Goal: Task Accomplishment & Management: Use online tool/utility

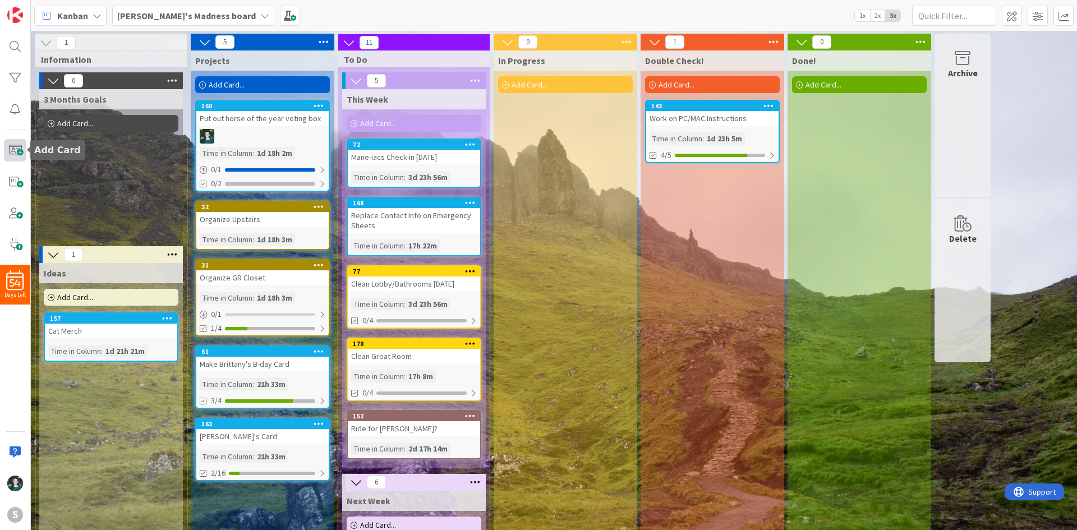
click at [16, 149] on span at bounding box center [15, 150] width 22 height 22
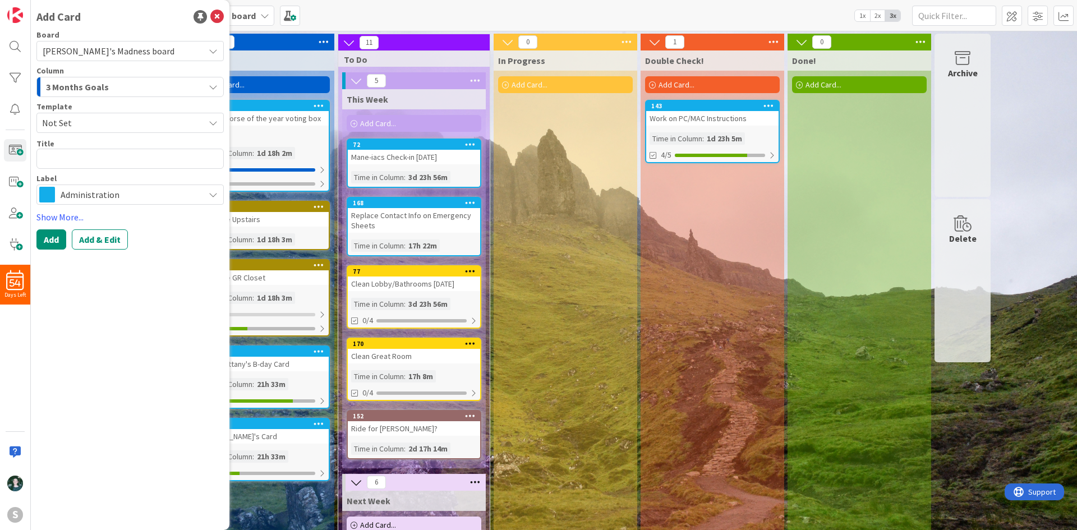
click at [122, 84] on div "3 Months Goals" at bounding box center [123, 87] width 161 height 18
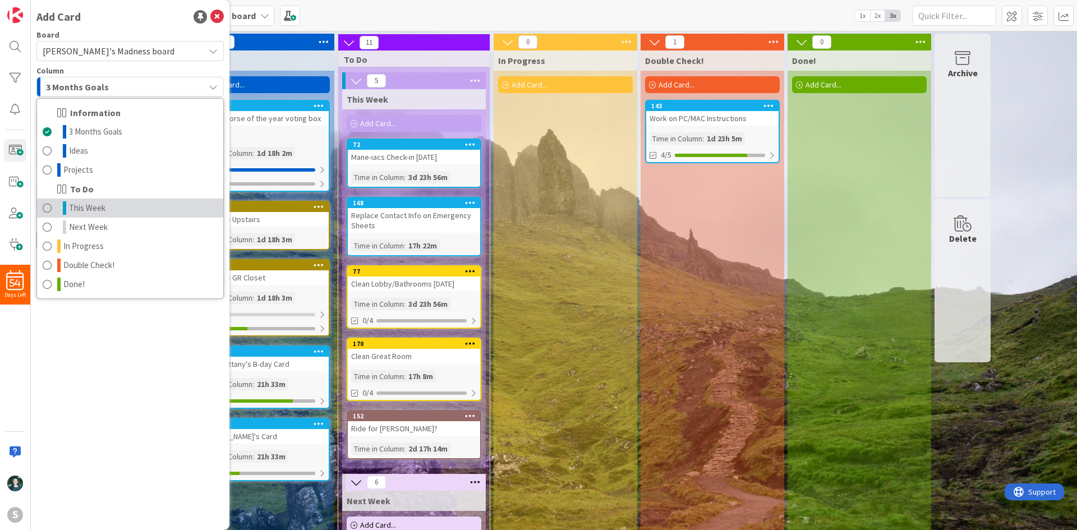
click at [119, 203] on link "This Week" at bounding box center [130, 208] width 186 height 19
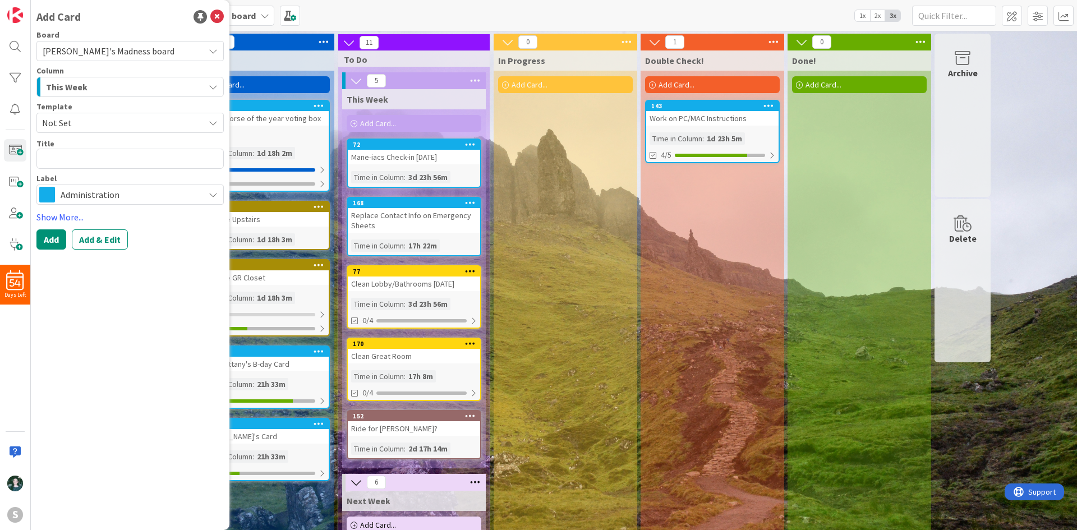
click at [123, 187] on span "Administration" at bounding box center [130, 195] width 138 height 16
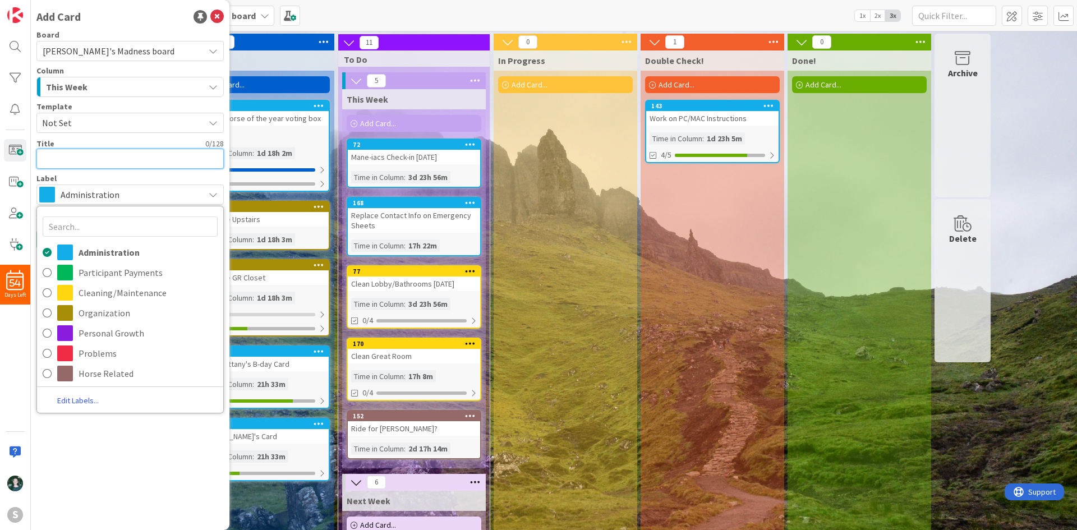
click at [111, 159] on textarea at bounding box center [129, 159] width 187 height 20
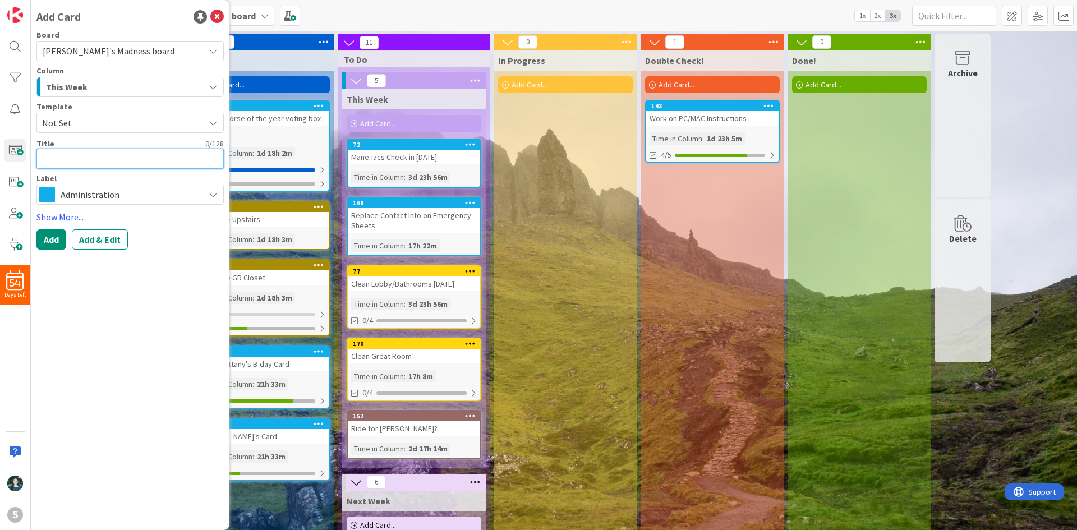
type textarea "x"
type textarea "Wo"
type textarea "x"
type textarea "Wor"
type textarea "x"
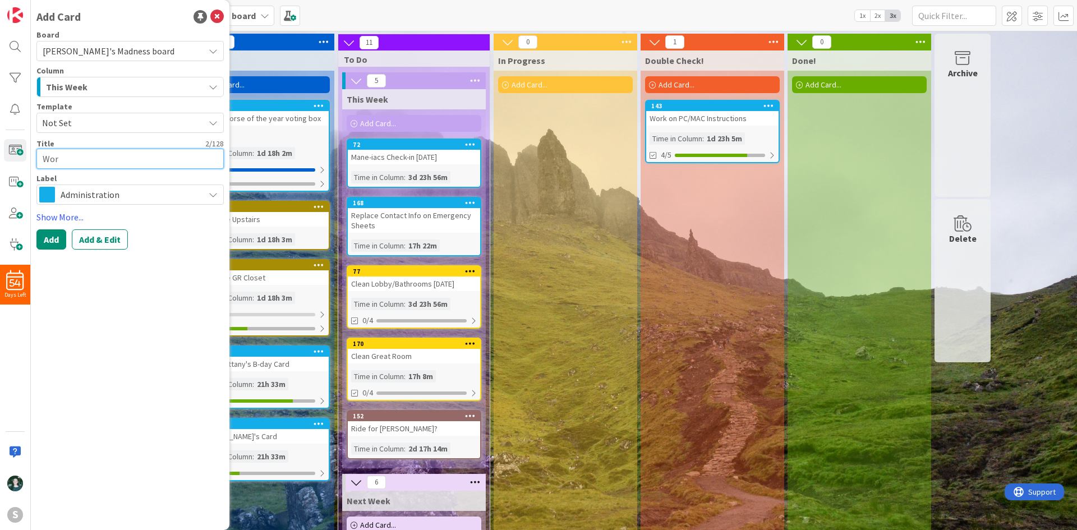
type textarea "Work"
type textarea "x"
type textarea "Work"
type textarea "x"
type textarea "Work o"
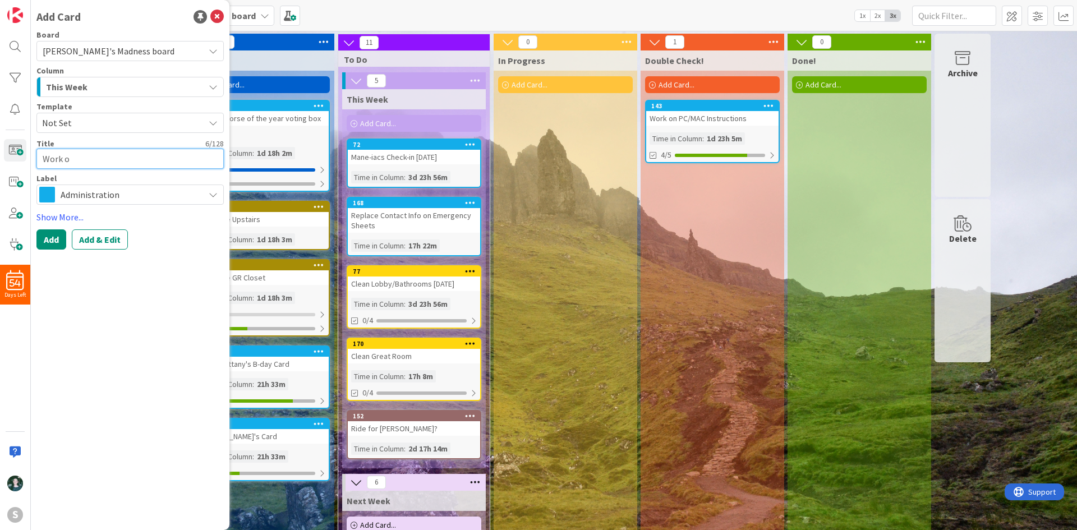
type textarea "x"
type textarea "Work on"
type textarea "x"
type textarea "Work on"
type textarea "x"
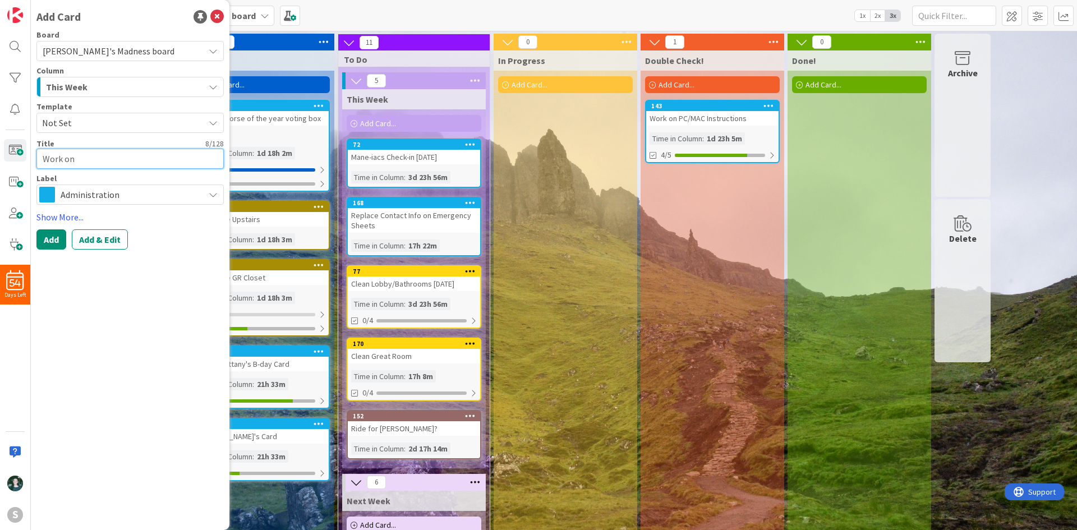
type textarea "Work on W"
type textarea "x"
type textarea "Work on Wr"
type textarea "x"
type textarea "Work on Wra"
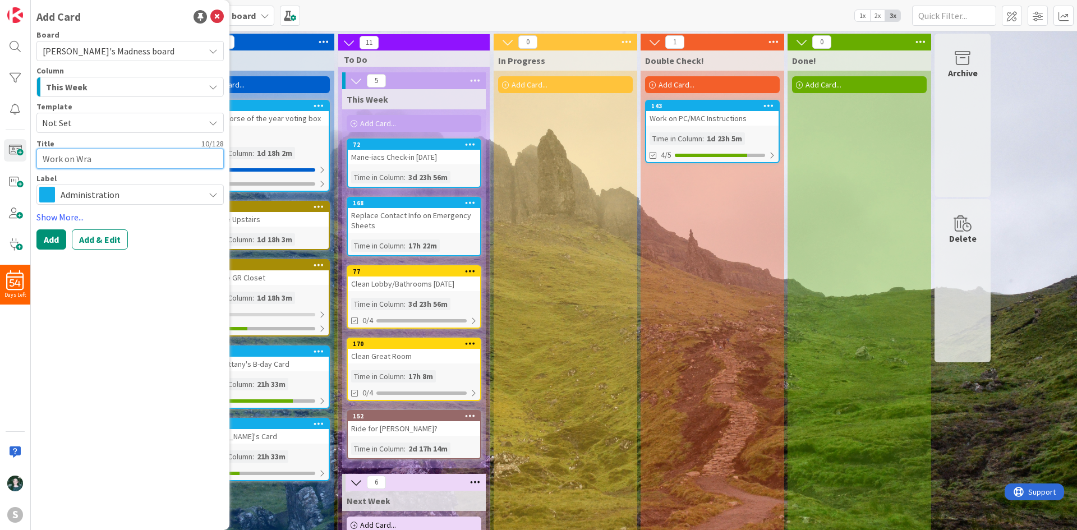
type textarea "x"
type textarea "Work on Wran"
type textarea "x"
type textarea "Work on Wrang"
type textarea "x"
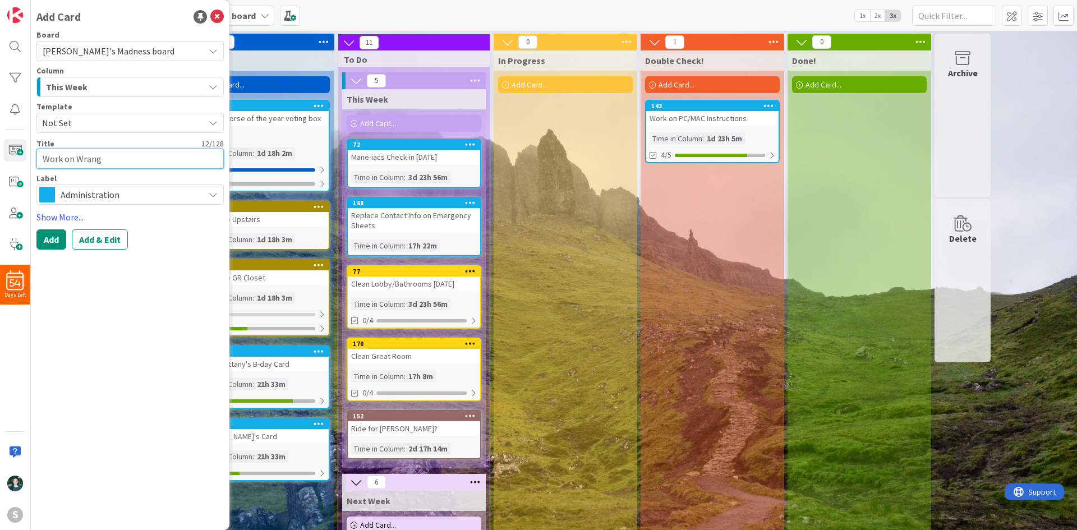
type textarea "Work on Wrangl"
type textarea "x"
type textarea "Work on Wranglr"
type textarea "x"
type textarea "Work on Wranglr"
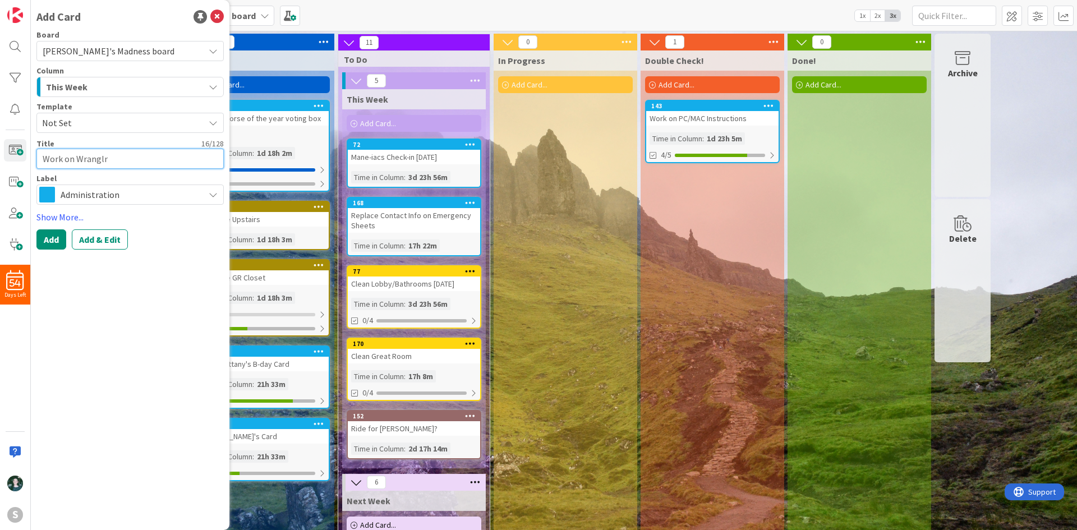
type textarea "x"
type textarea "Work on Wranglr e"
type textarea "x"
type textarea "Work on Wranglr em"
type textarea "x"
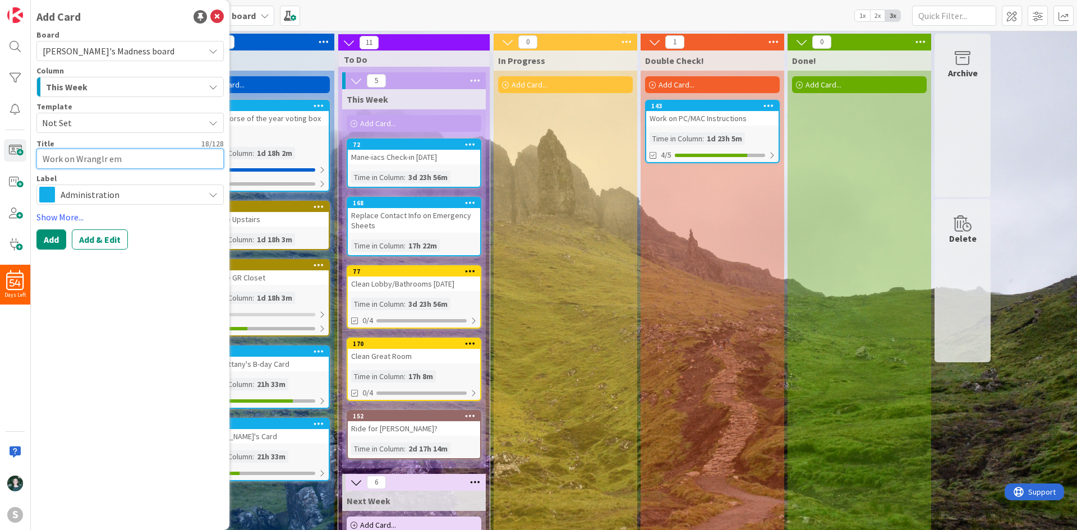
type textarea "Work on Wranglr ema"
type textarea "x"
type textarea "Work on Wranglr emai"
type textarea "x"
type textarea "Work on Wranglr email"
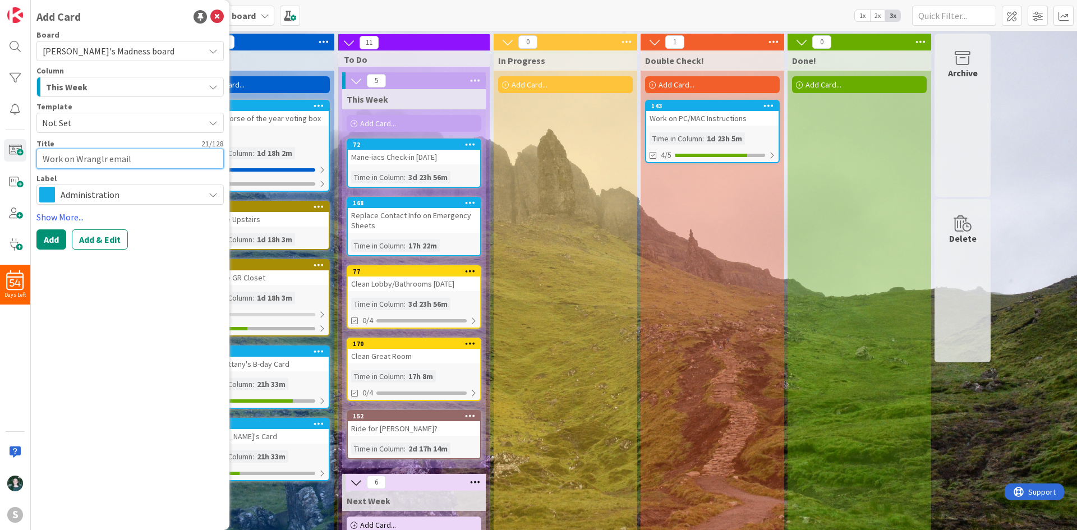
type textarea "x"
type textarea "Work on Wranglr emails"
click at [46, 239] on button "Add" at bounding box center [51, 239] width 30 height 20
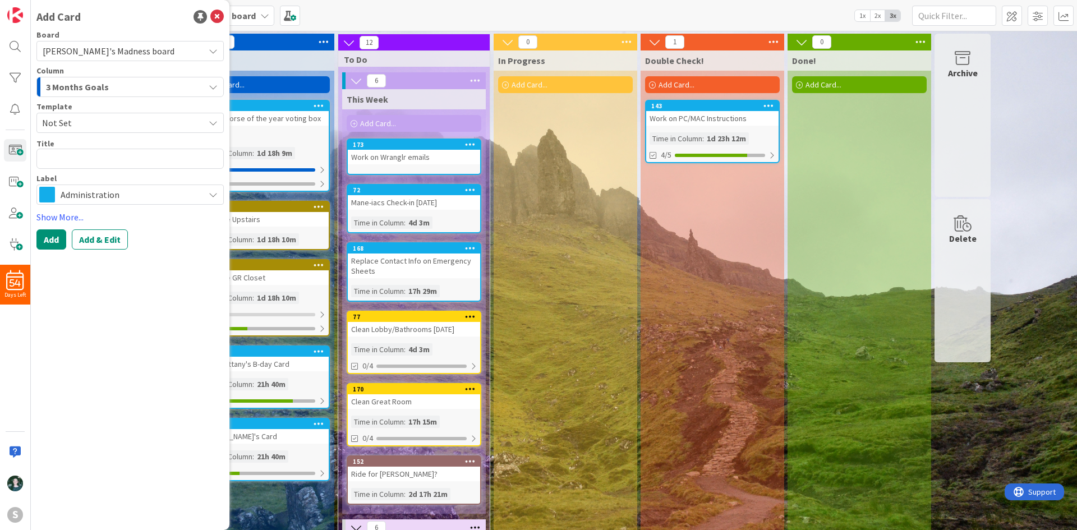
click at [717, 10] on div "Kanban Kayli's Madness board 1x 2x 3x" at bounding box center [554, 15] width 1046 height 31
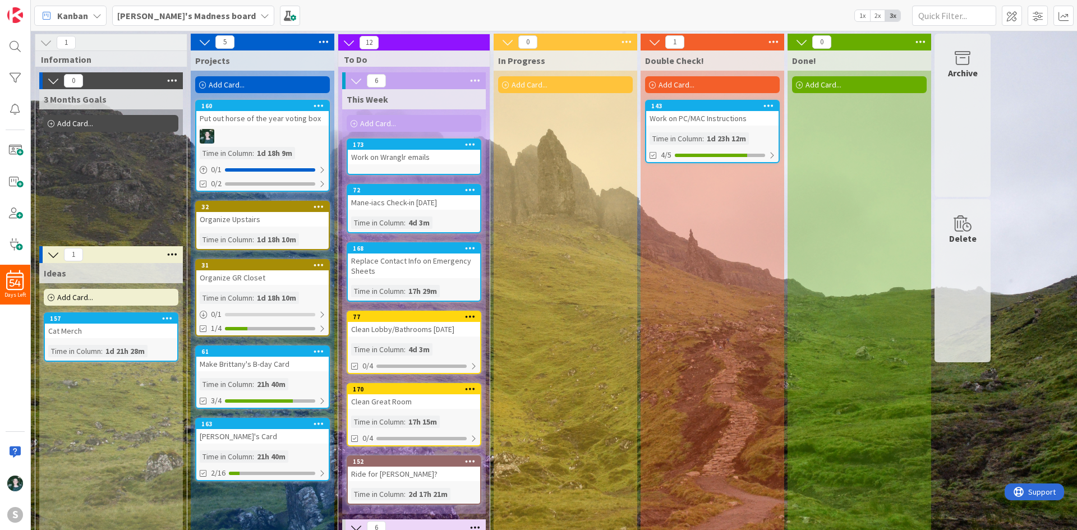
click at [204, 21] on b "Kayli's Madness board" at bounding box center [186, 15] width 139 height 11
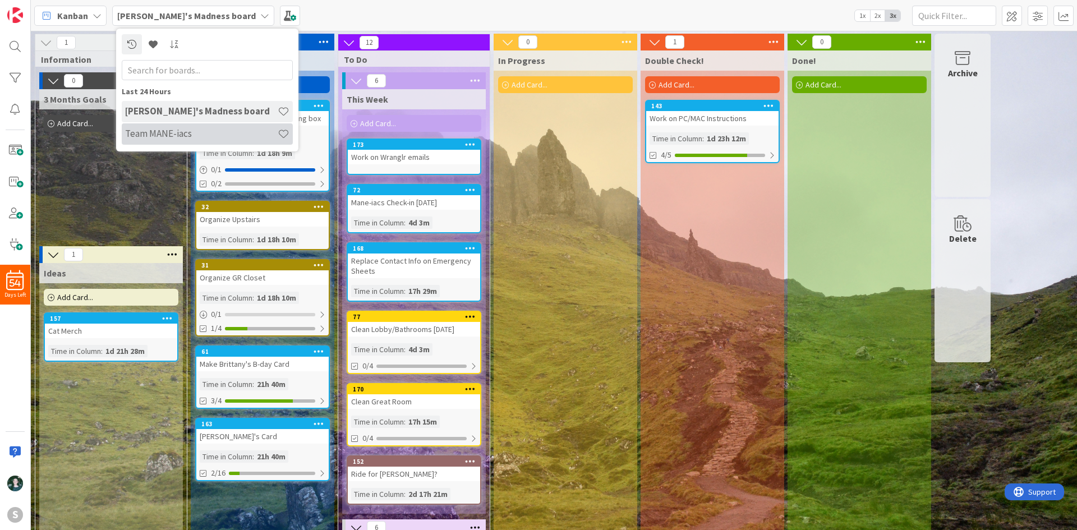
click at [212, 125] on div "Team MANE-iacs" at bounding box center [207, 133] width 171 height 21
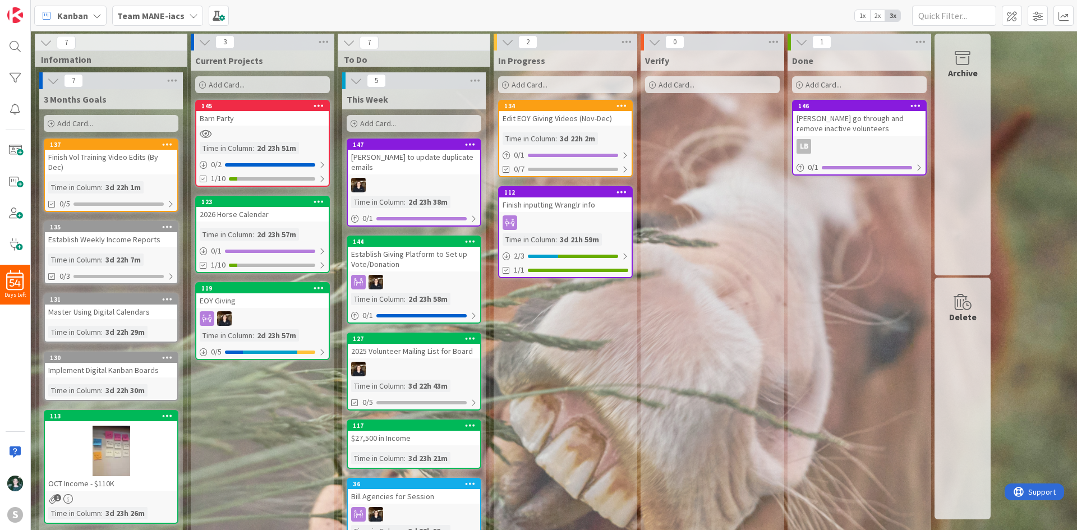
click at [173, 13] on b "Team MANE-iacs" at bounding box center [150, 15] width 67 height 11
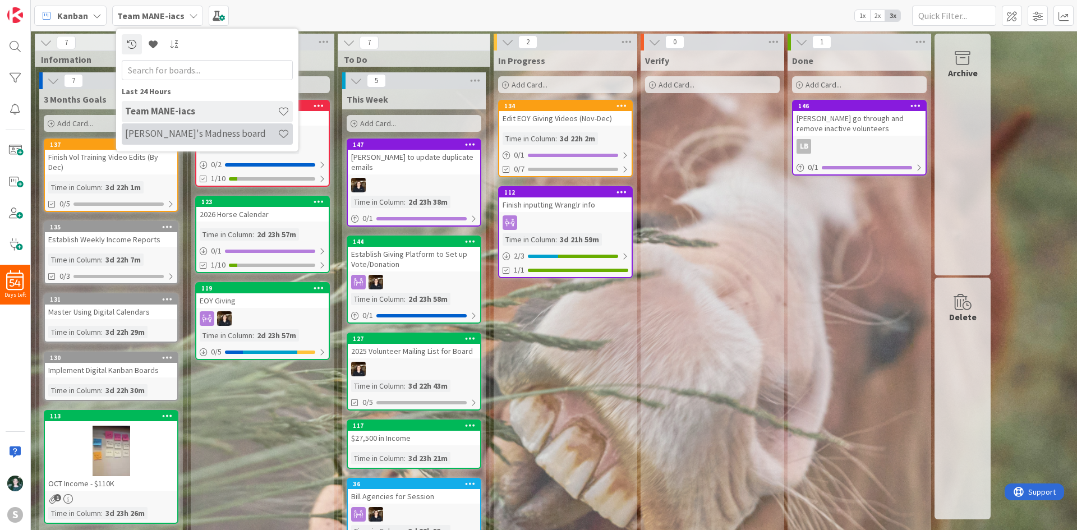
click at [200, 134] on h4 "Kayli's Madness board" at bounding box center [201, 133] width 153 height 11
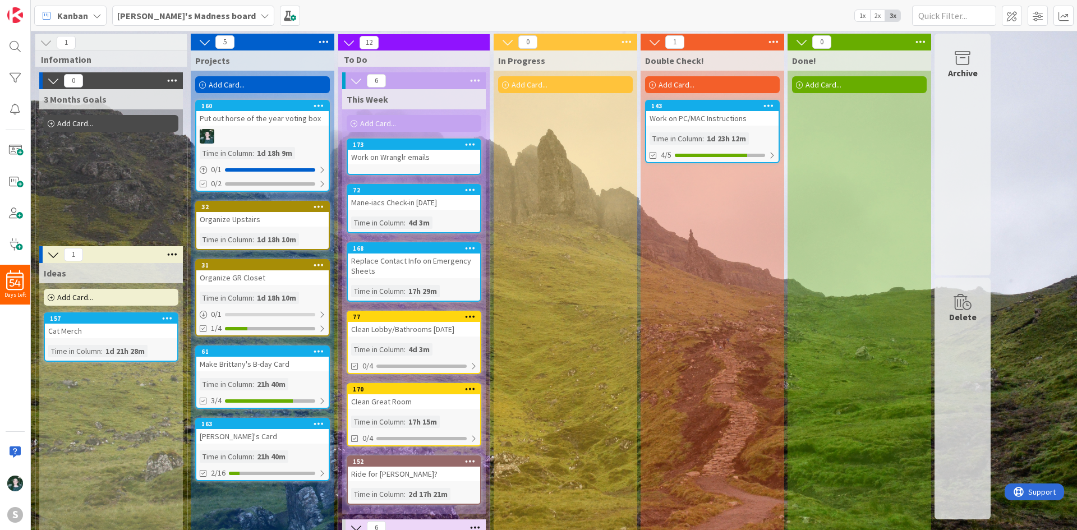
drag, startPoint x: 791, startPoint y: 354, endPoint x: 807, endPoint y: 386, distance: 36.4
click at [717, 372] on div "1 Information 0 3 Months Goals Add Card... 1 Ideas Add Card... 157 Cat Merch Ti…" at bounding box center [512, 466] width 959 height 864
click at [717, 4] on div "Kanban Kayli's Madness board 1x 2x 3x" at bounding box center [554, 15] width 1046 height 31
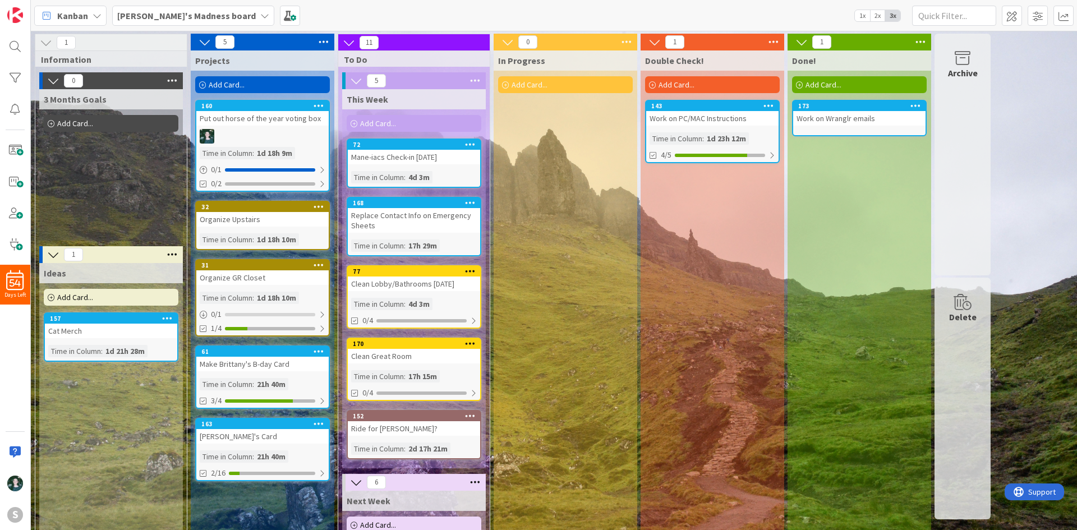
click at [260, 17] on icon at bounding box center [264, 15] width 9 height 9
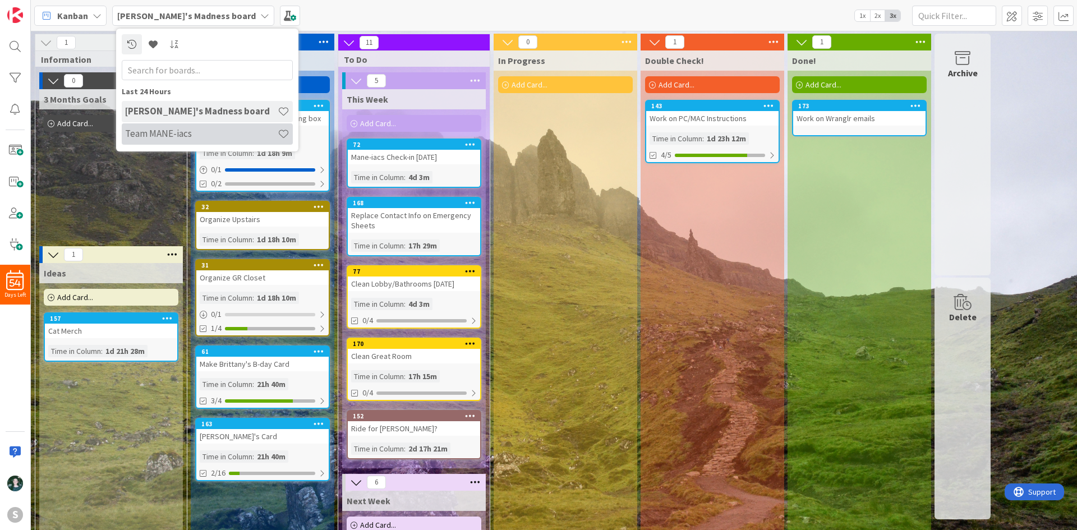
click at [205, 127] on div "Team MANE-iacs" at bounding box center [207, 133] width 171 height 21
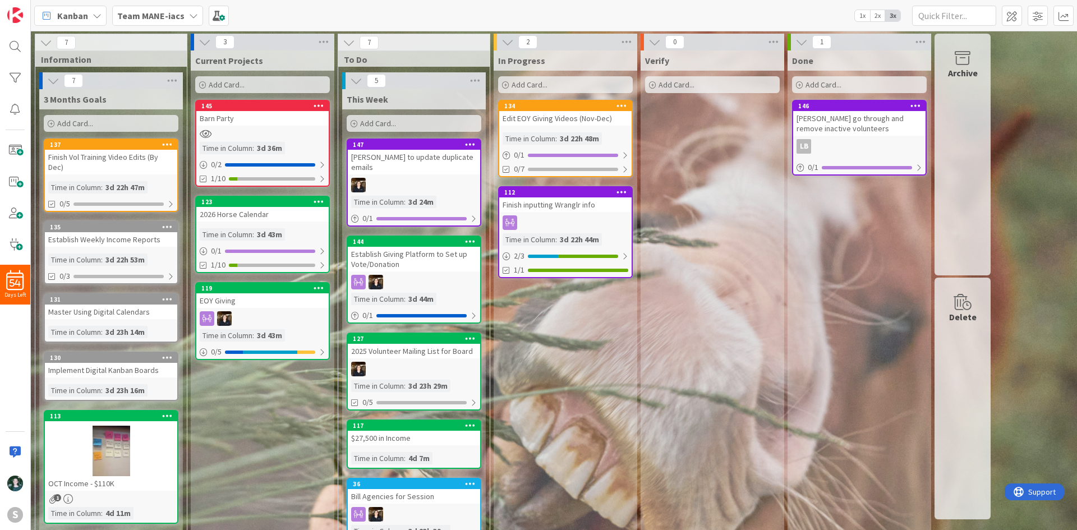
click at [430, 158] on div "Kristen to update duplicate emails" at bounding box center [414, 162] width 132 height 25
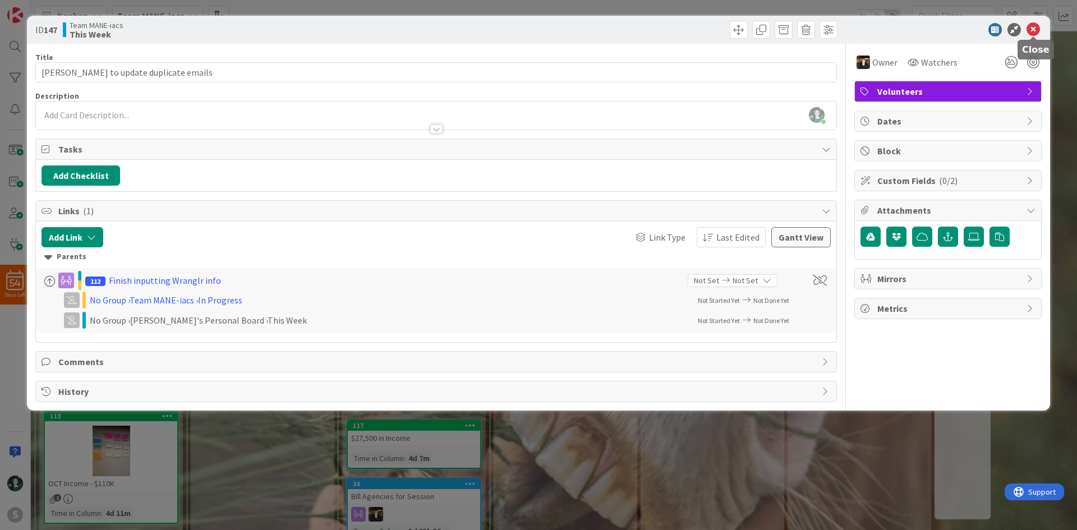
click at [717, 34] on icon at bounding box center [1033, 29] width 13 height 13
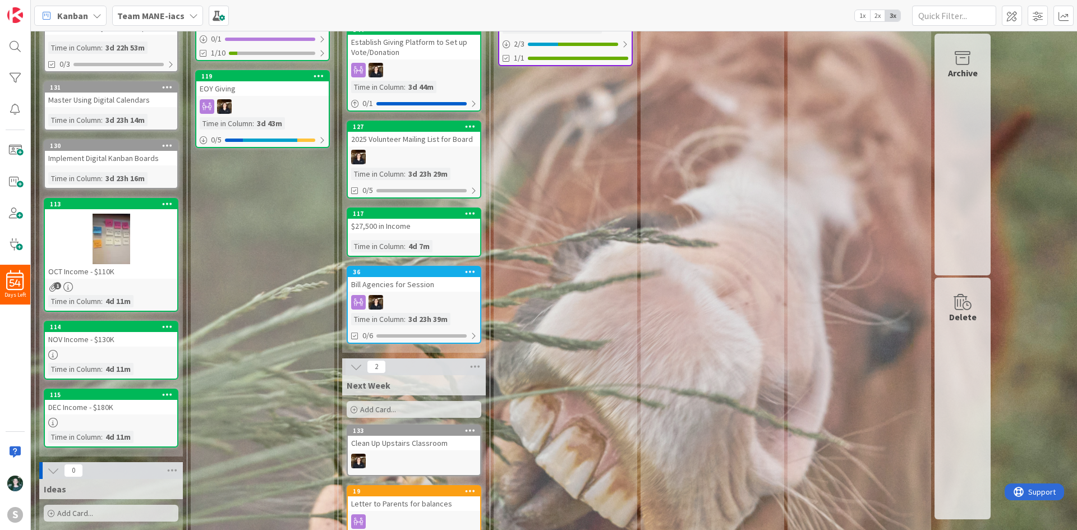
scroll to position [224, 0]
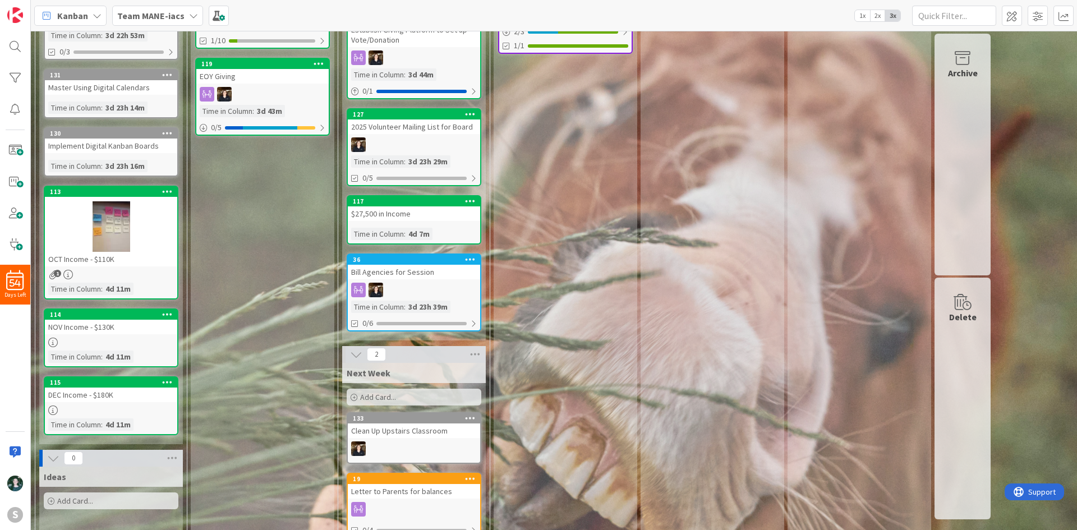
drag, startPoint x: 1068, startPoint y: 427, endPoint x: 1073, endPoint y: 326, distance: 101.7
click at [717, 326] on div "7 Information 7 3 Months Goals Add Card... 137 Finish Vol Training Video Edits …" at bounding box center [554, 280] width 1046 height 499
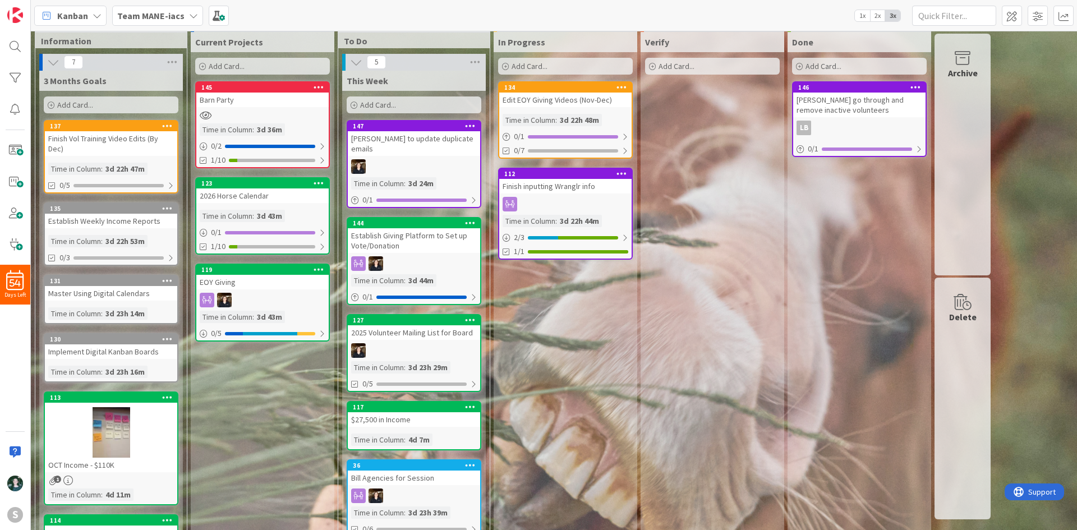
scroll to position [0, 0]
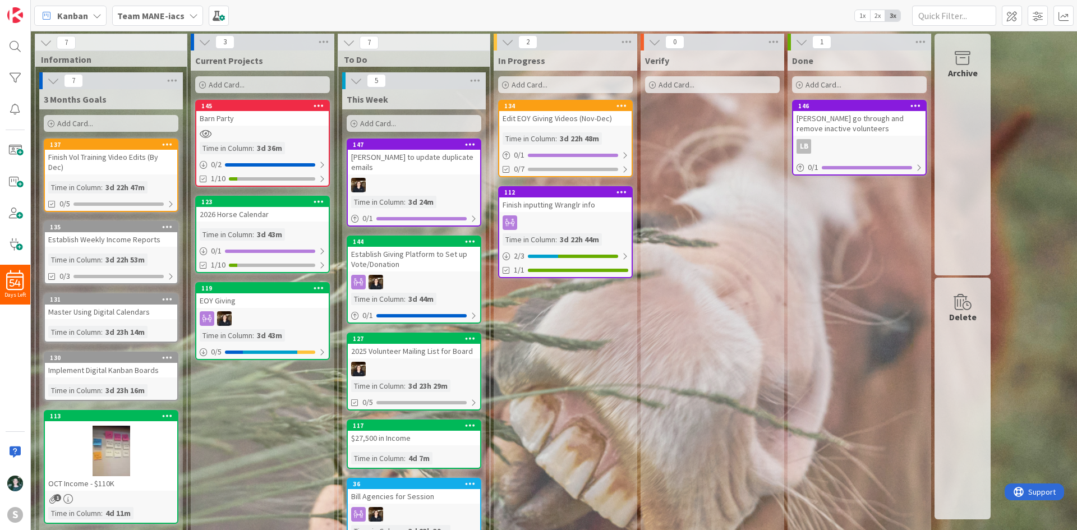
click at [590, 372] on div "In Progress Add Card... 134 Edit EOY Giving Videos (Nov-Dec) Time in Column : 3…" at bounding box center [566, 449] width 144 height 798
click at [183, 12] on div "Team MANE-iacs" at bounding box center [157, 16] width 91 height 20
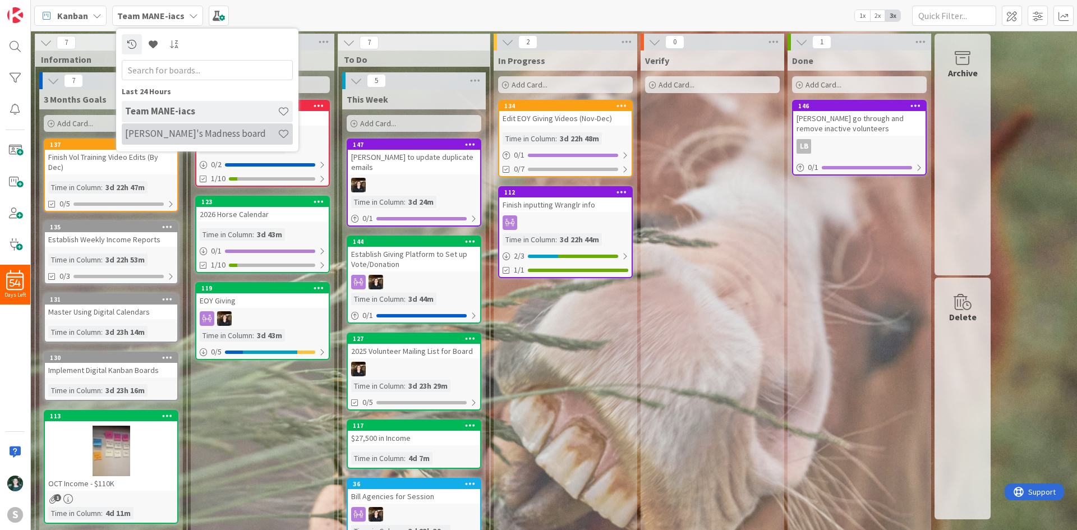
click at [194, 135] on h4 "Kayli's Madness board" at bounding box center [201, 133] width 153 height 11
